Goal: Browse casually

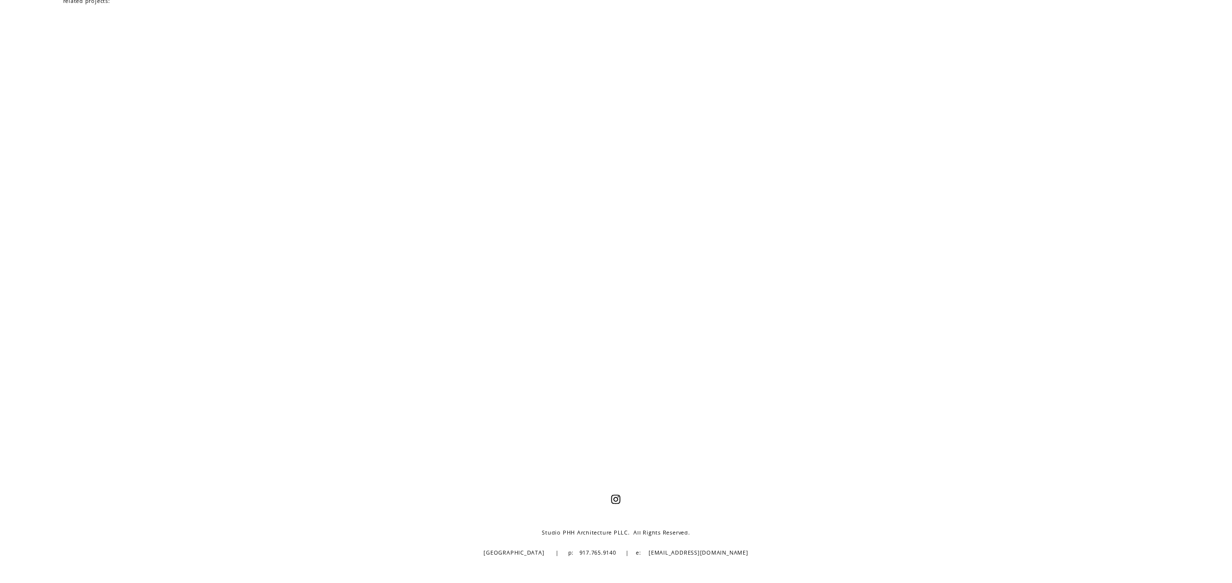
scroll to position [4181, 0]
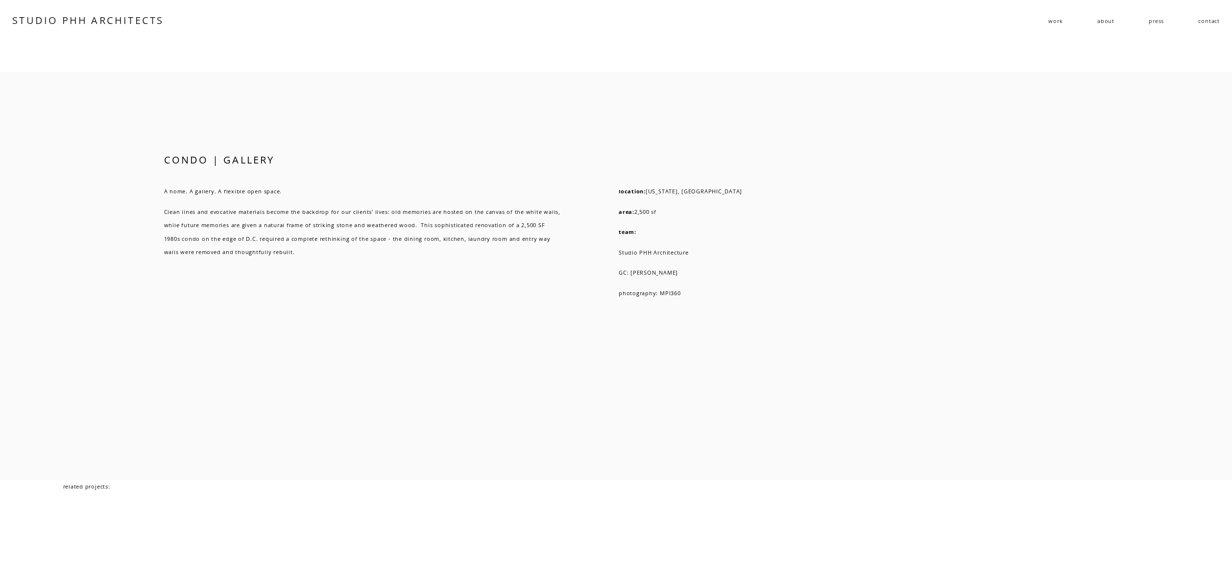
scroll to position [4144, 0]
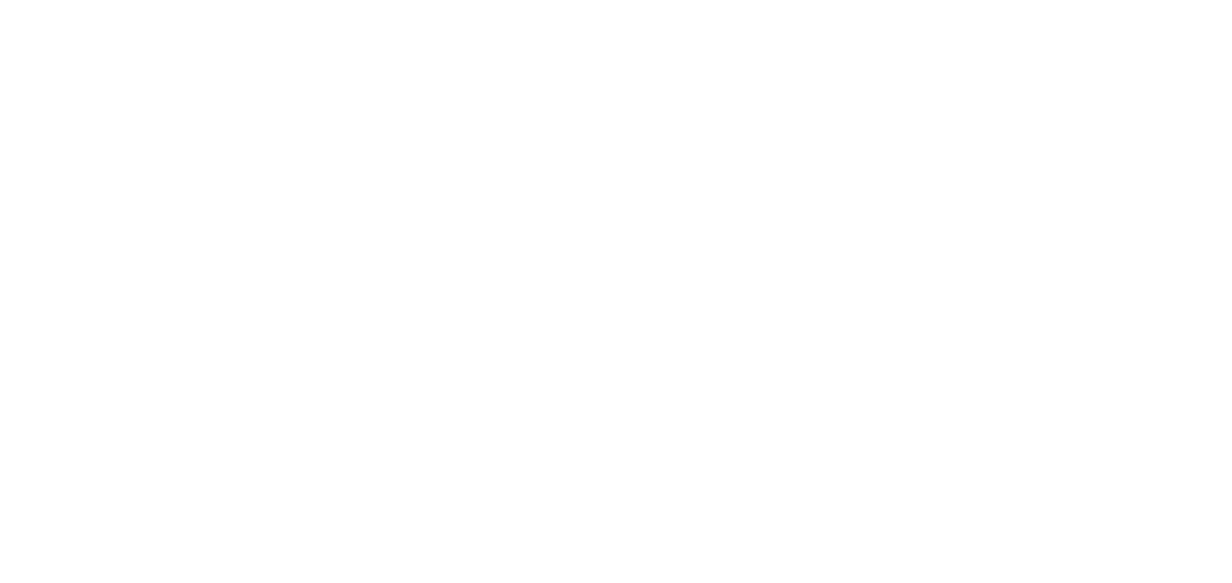
scroll to position [3547, 0]
